Goal: Information Seeking & Learning: Learn about a topic

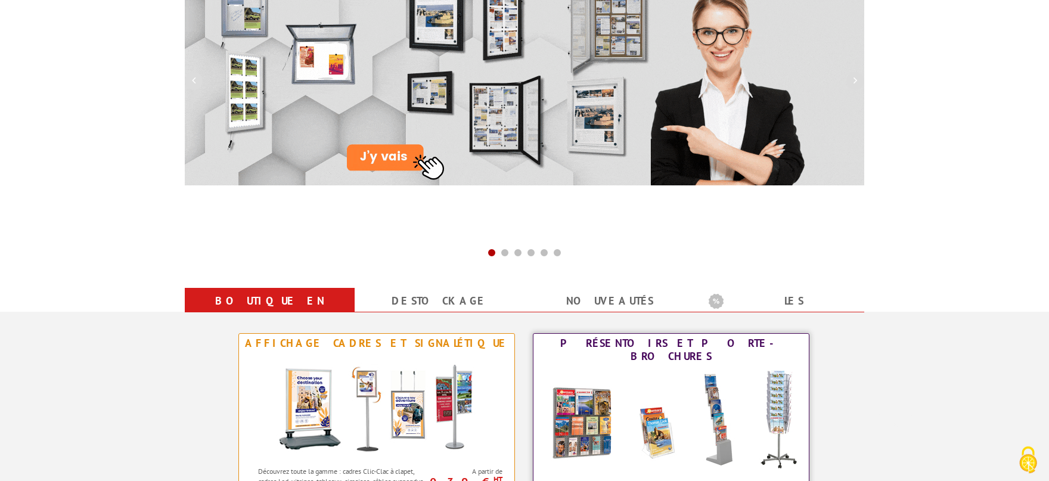
scroll to position [393, 0]
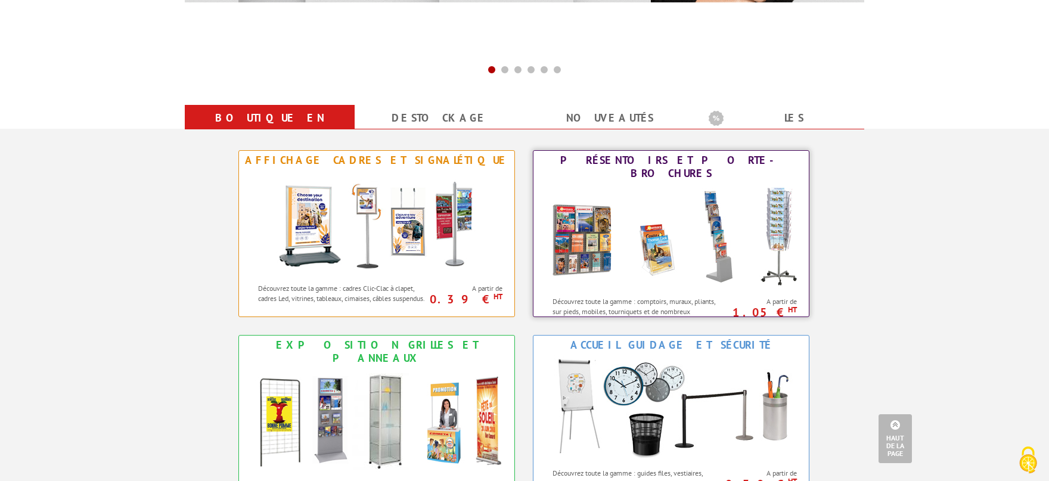
click at [691, 223] on img at bounding box center [671, 236] width 262 height 107
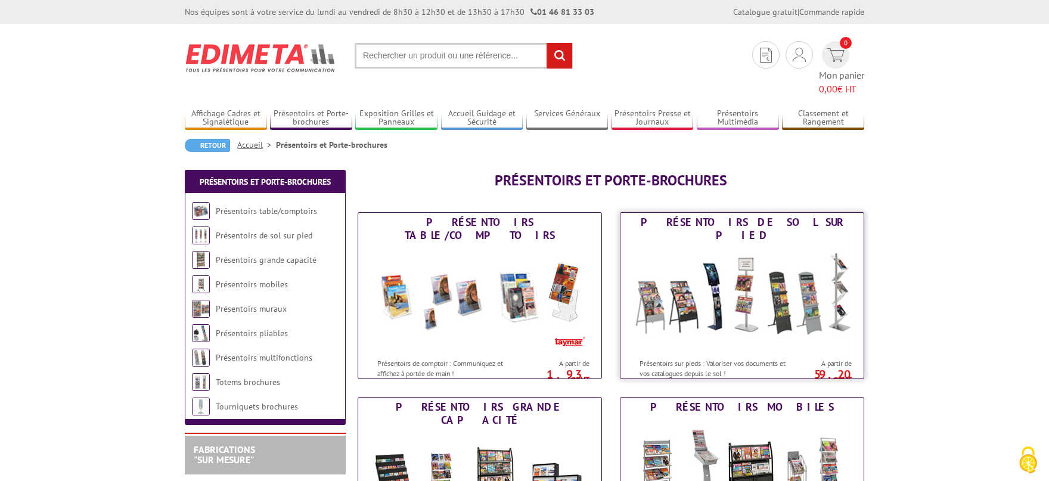
click at [763, 256] on img at bounding box center [742, 298] width 220 height 107
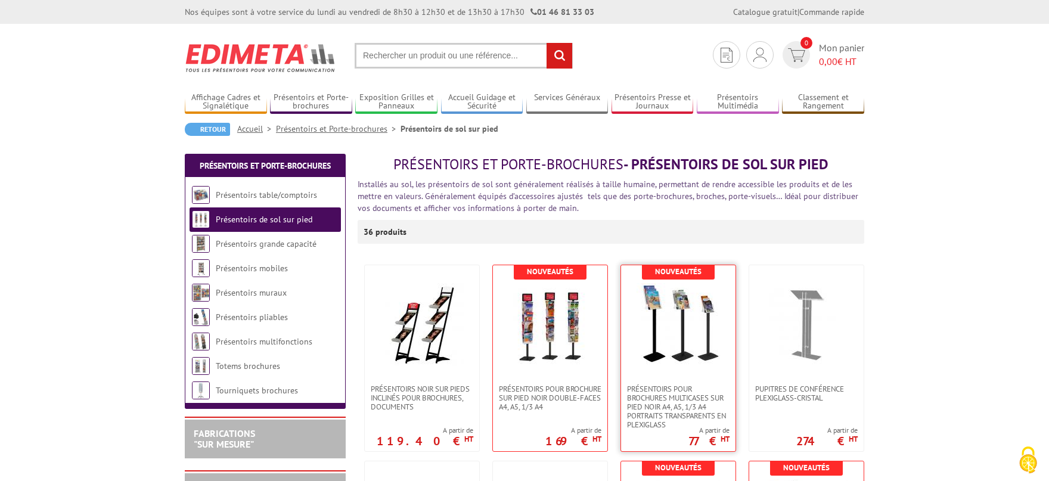
click at [644, 320] on img at bounding box center [677, 324] width 83 height 83
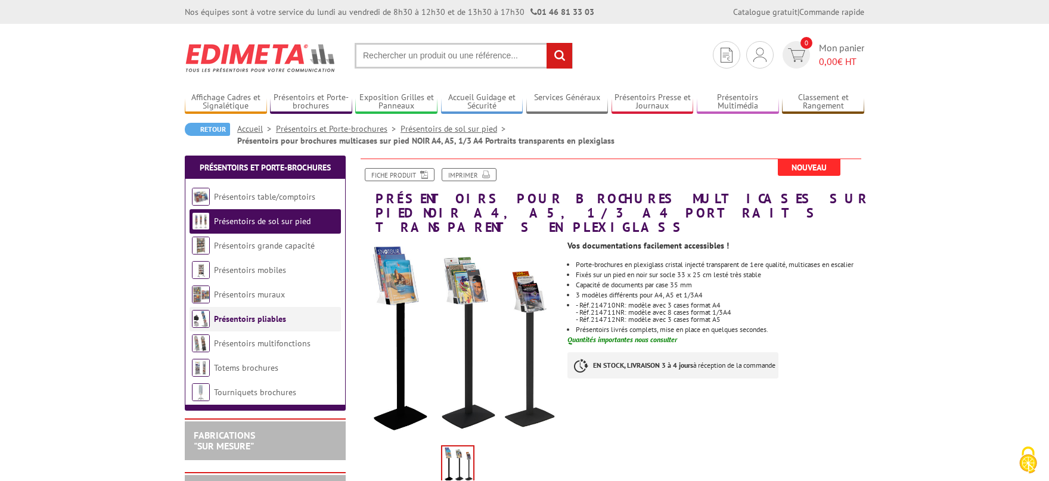
click at [252, 319] on link "Présentoirs pliables" at bounding box center [250, 318] width 72 height 11
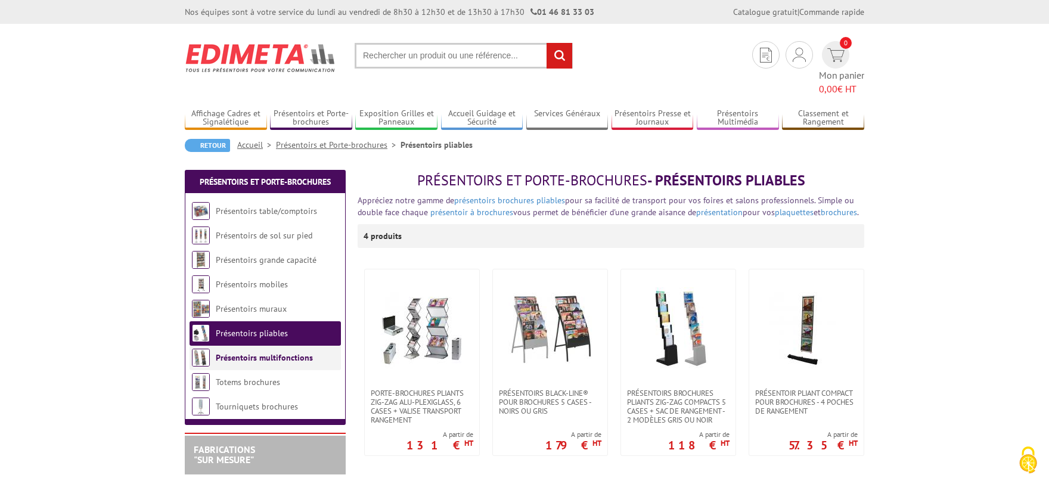
click at [285, 352] on link "Présentoirs multifonctions" at bounding box center [264, 357] width 97 height 11
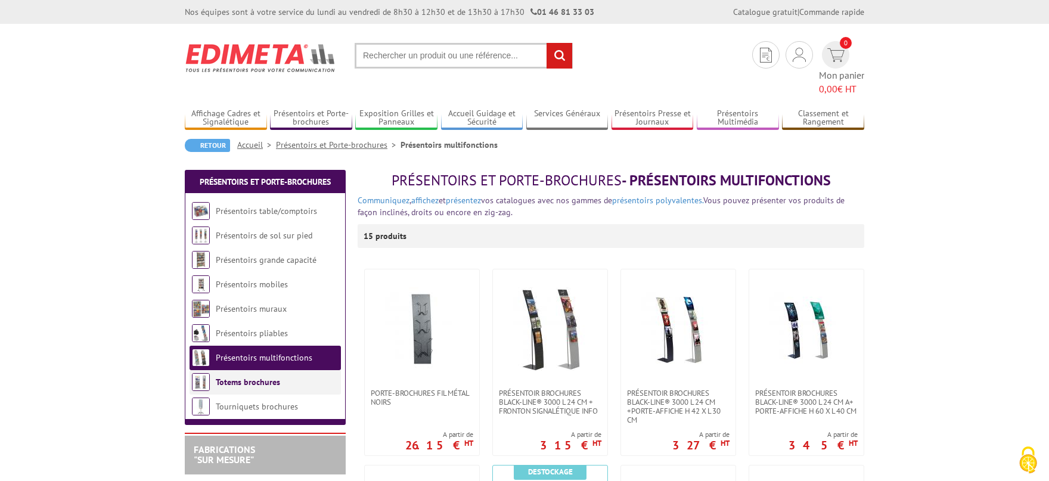
click at [248, 377] on link "Totems brochures" at bounding box center [248, 382] width 64 height 11
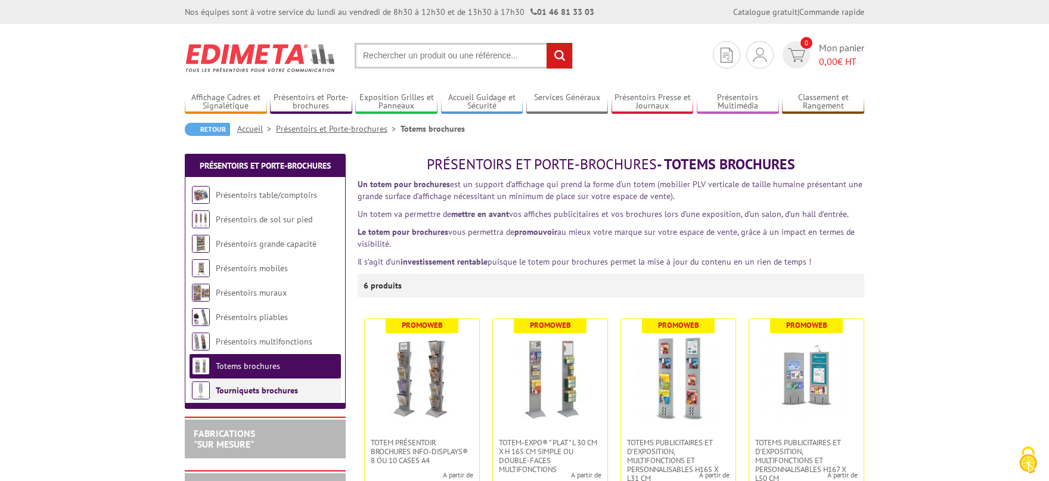
click at [261, 389] on link "Tourniquets brochures" at bounding box center [257, 390] width 82 height 11
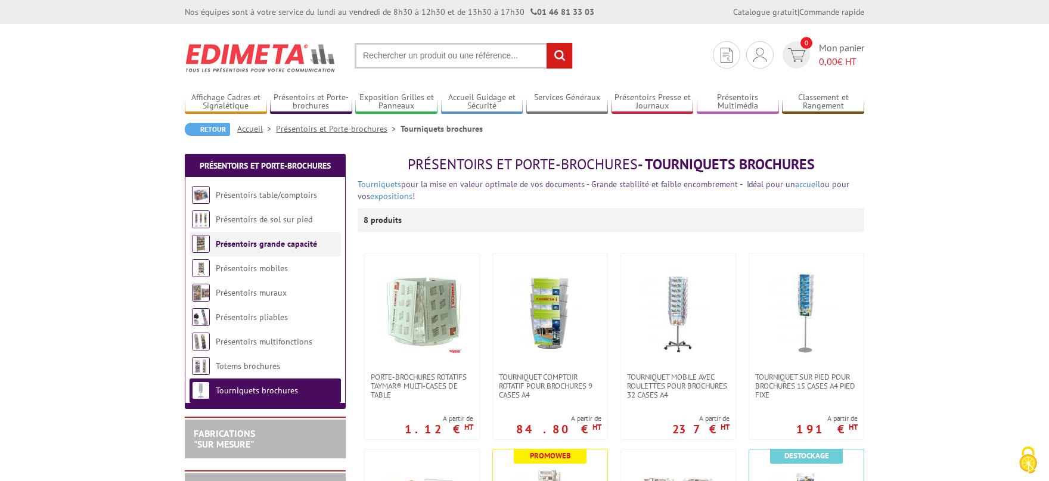
click at [266, 242] on link "Présentoirs grande capacité" at bounding box center [266, 243] width 101 height 11
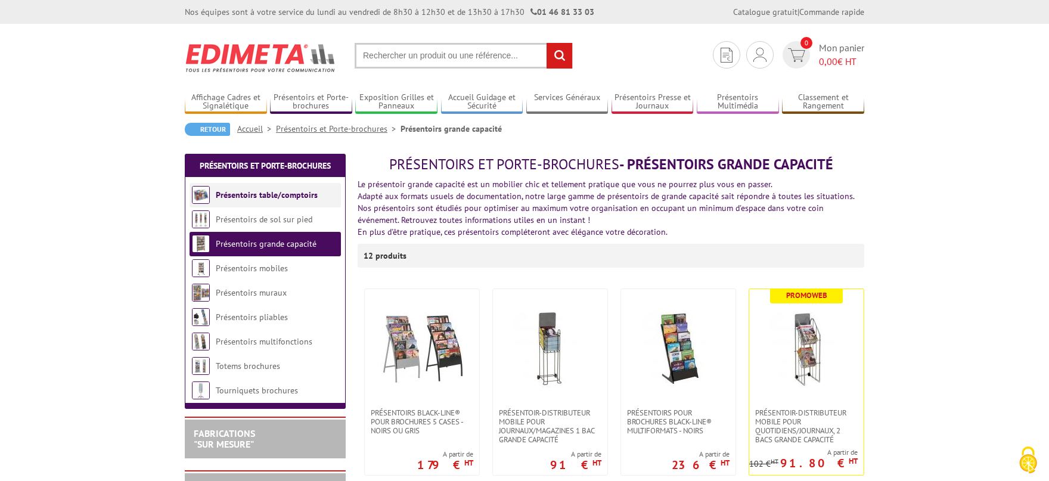
click at [268, 196] on link "Présentoirs table/comptoirs" at bounding box center [267, 194] width 102 height 11
